Goal: Task Accomplishment & Management: Complete application form

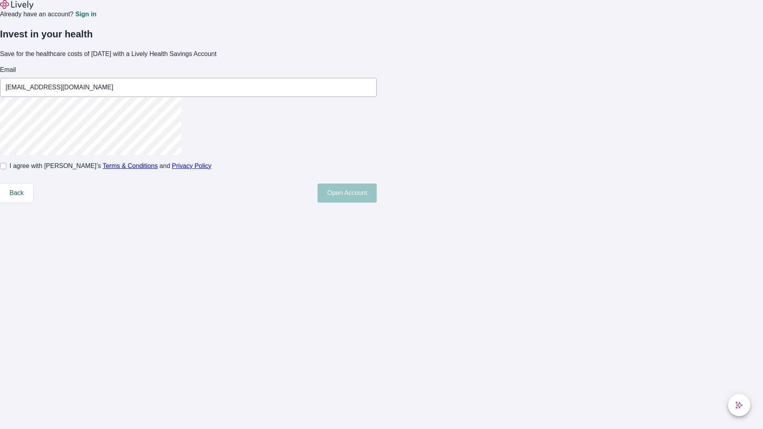
click at [6, 169] on input "I agree with Lively’s Terms & Conditions and Privacy Policy" at bounding box center [3, 166] width 6 height 6
checkbox input "true"
click at [377, 203] on button "Open Account" at bounding box center [346, 193] width 59 height 19
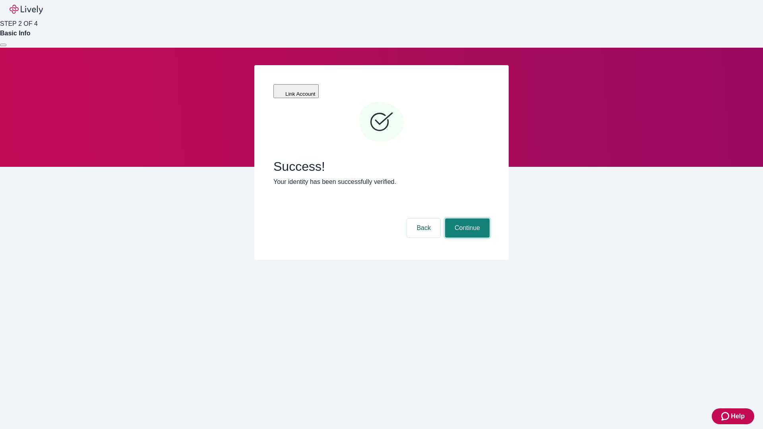
click at [466, 219] on button "Continue" at bounding box center [467, 228] width 44 height 19
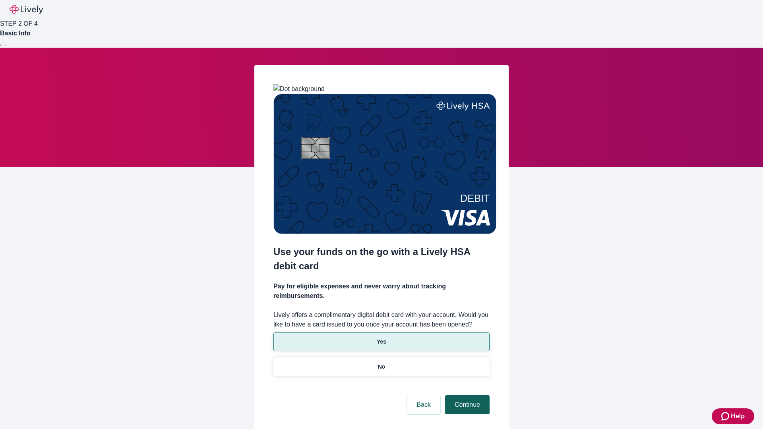
click at [381, 338] on p "Yes" at bounding box center [382, 342] width 10 height 8
click at [466, 395] on button "Continue" at bounding box center [467, 404] width 44 height 19
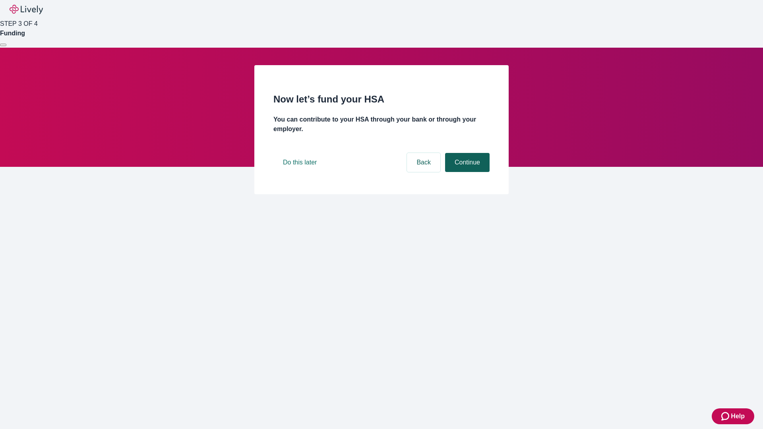
click at [466, 172] on button "Continue" at bounding box center [467, 162] width 44 height 19
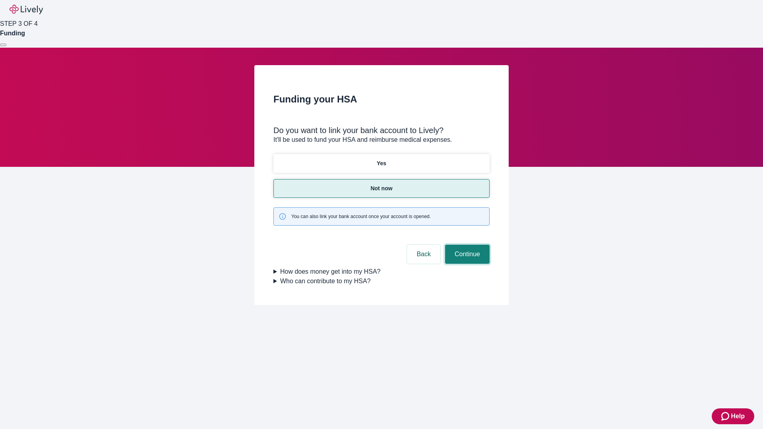
click at [466, 245] on button "Continue" at bounding box center [467, 254] width 44 height 19
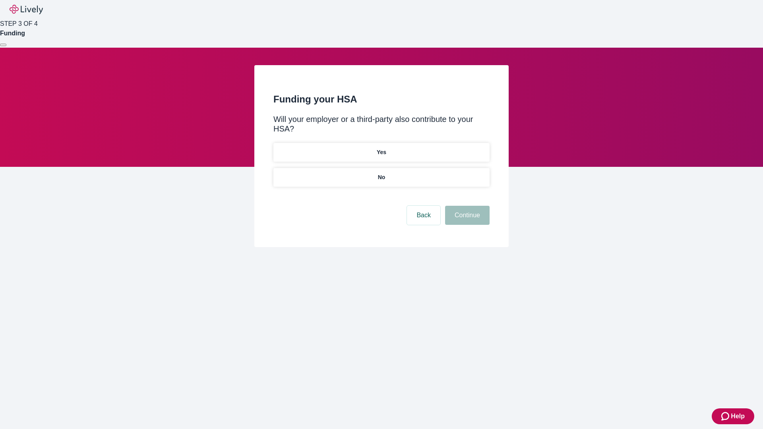
click at [381, 173] on p "No" at bounding box center [382, 177] width 8 height 8
click at [466, 206] on button "Continue" at bounding box center [467, 215] width 44 height 19
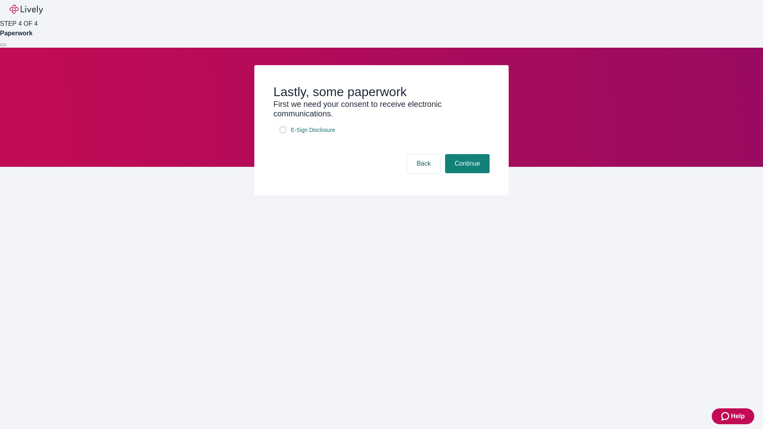
click at [283, 133] on input "E-Sign Disclosure" at bounding box center [283, 130] width 6 height 6
checkbox input "true"
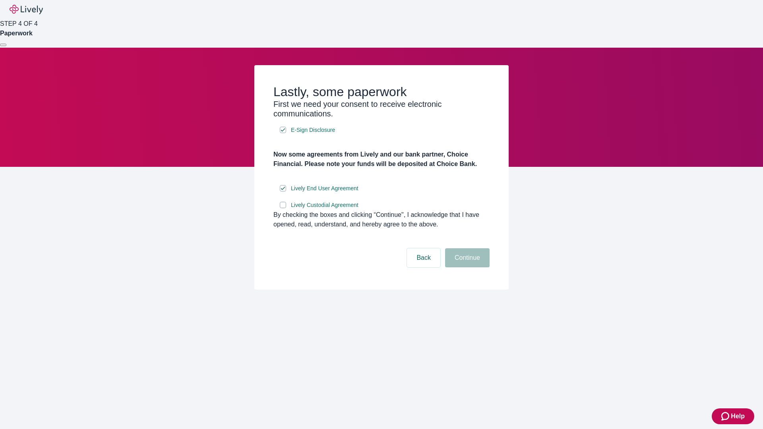
click at [283, 208] on input "Lively Custodial Agreement" at bounding box center [283, 205] width 6 height 6
checkbox input "true"
click at [466, 267] on button "Continue" at bounding box center [467, 257] width 44 height 19
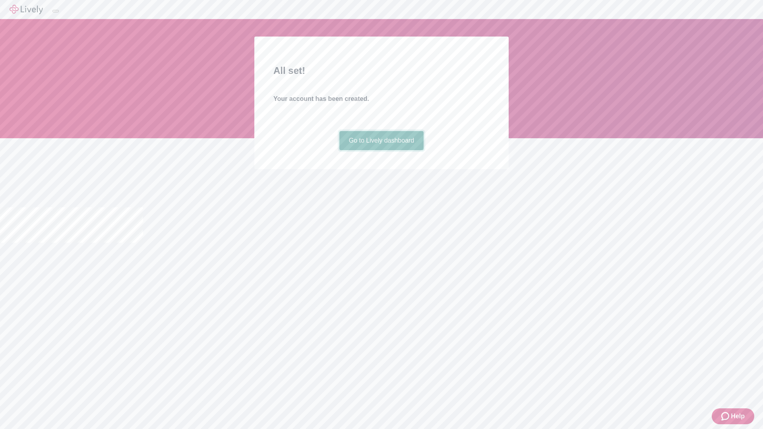
click at [381, 150] on link "Go to Lively dashboard" at bounding box center [381, 140] width 85 height 19
